Goal: Transaction & Acquisition: Book appointment/travel/reservation

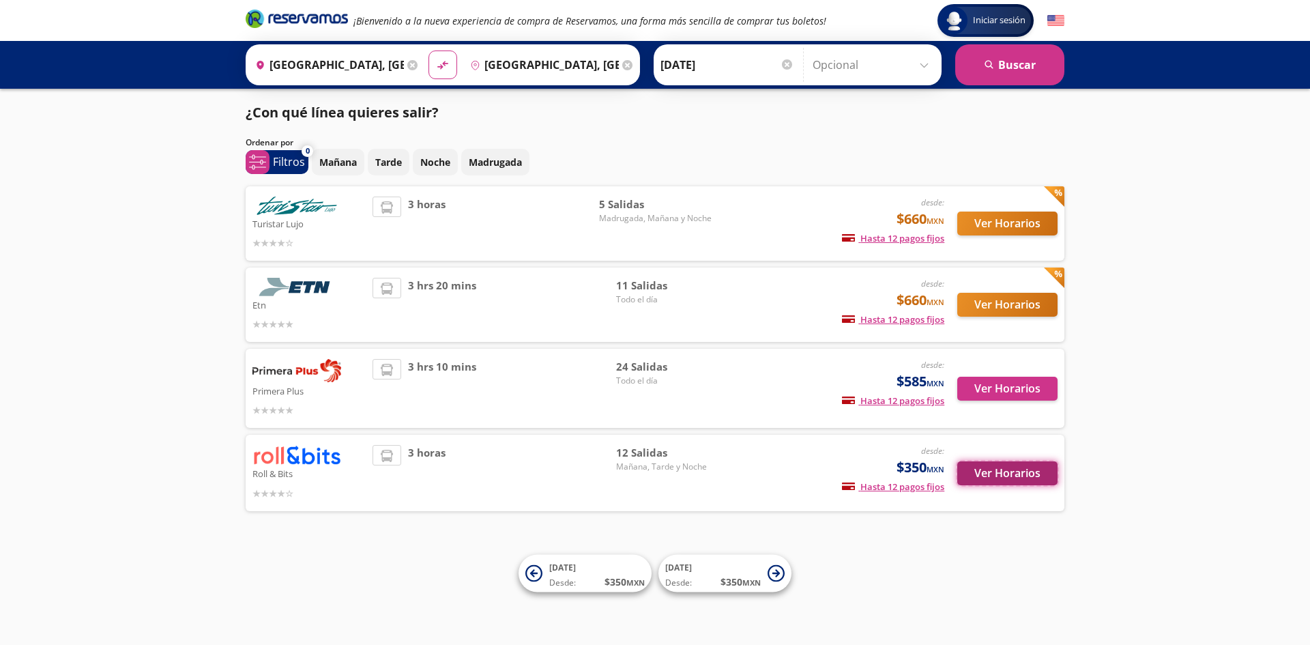
click at [992, 475] on button "Ver Horarios" at bounding box center [1007, 473] width 100 height 24
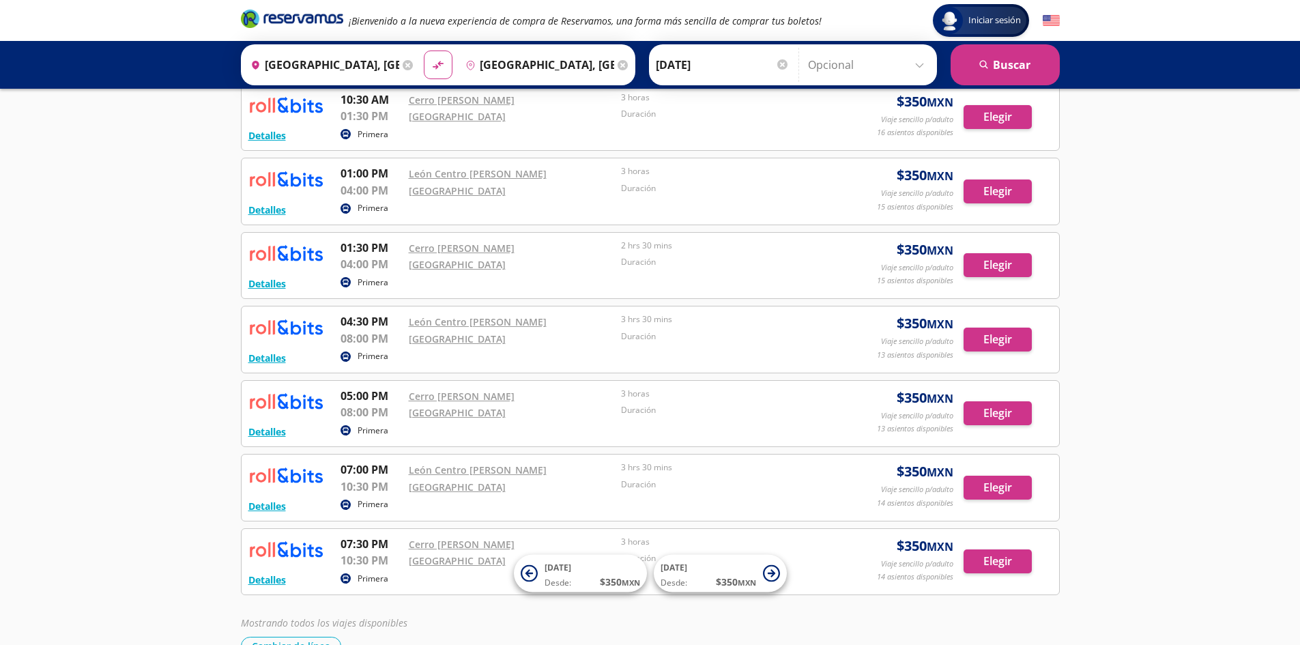
scroll to position [528, 0]
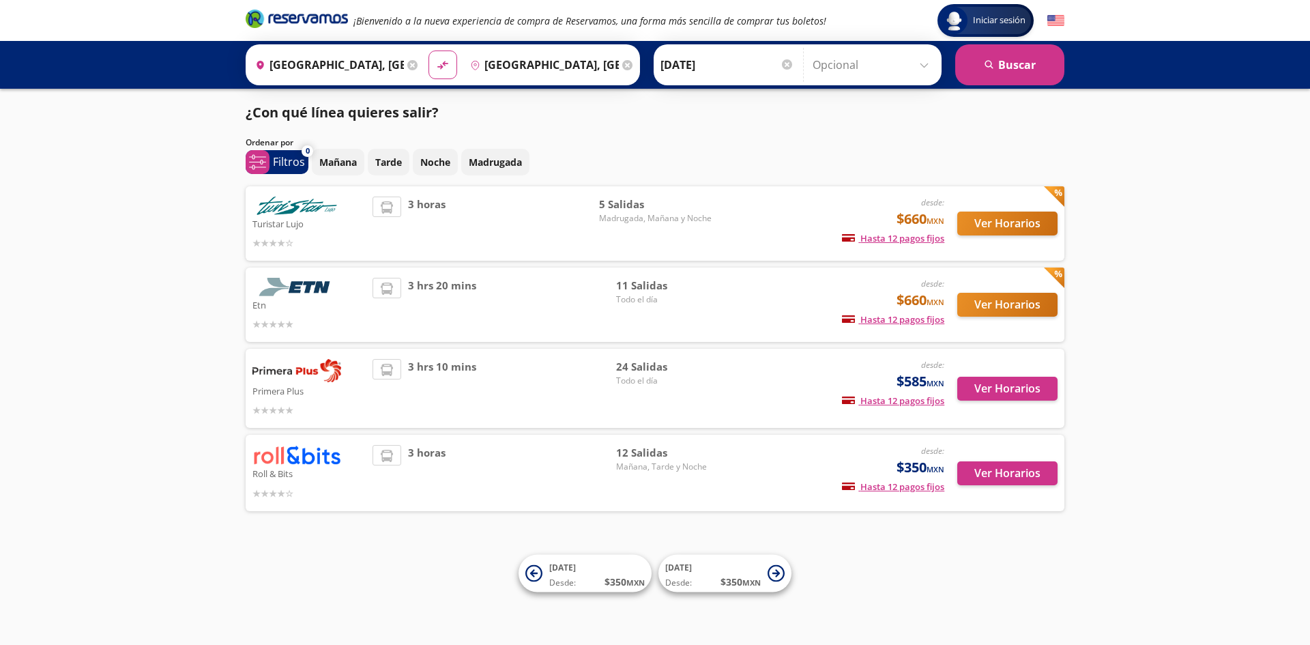
click at [764, 212] on div "desde: $660 MXN Hasta 12 pagos fijos Pagos fijos en compras mayores a $30 MXN, …" at bounding box center [832, 224] width 226 height 54
click at [978, 221] on button "Ver Horarios" at bounding box center [1007, 224] width 100 height 24
